Goal: Task Accomplishment & Management: Manage account settings

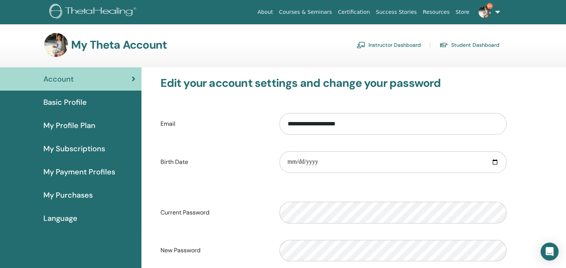
click at [383, 46] on link "Instructor Dashboard" at bounding box center [388, 45] width 64 height 12
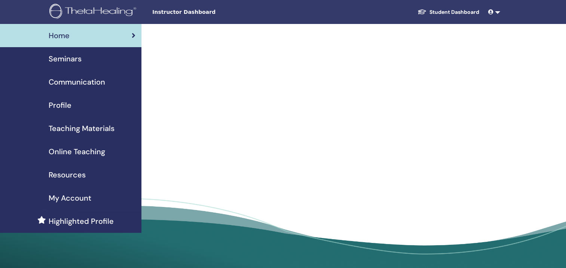
click at [74, 62] on span "Seminars" at bounding box center [65, 58] width 33 height 11
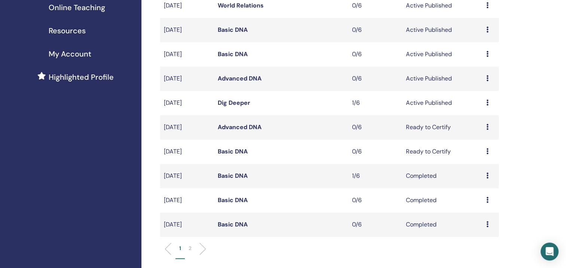
scroll to position [171, 0]
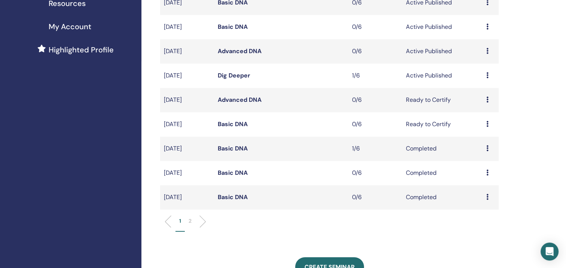
click at [488, 78] on div "Preview Edit Attendees Cancel" at bounding box center [490, 75] width 9 height 9
click at [488, 107] on link "Attendees" at bounding box center [483, 106] width 28 height 8
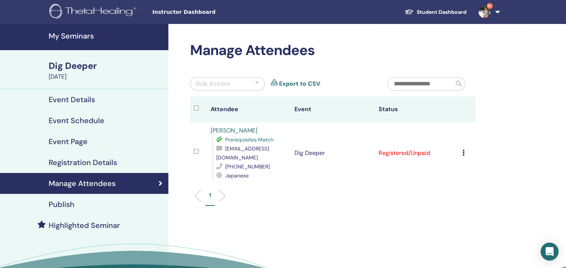
click at [465, 150] on div "Cancel Registration Do not auto-certify Mark as Paid Mark as Unpaid Mark as Abs…" at bounding box center [466, 152] width 9 height 9
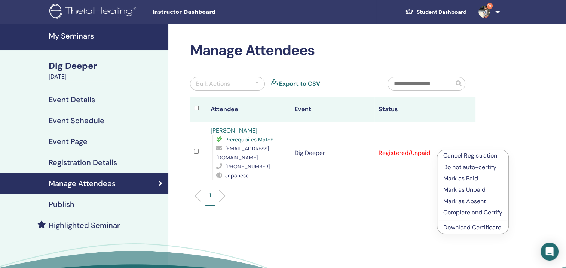
click at [484, 228] on link "Download Certificate" at bounding box center [472, 227] width 58 height 8
